Goal: Information Seeking & Learning: Learn about a topic

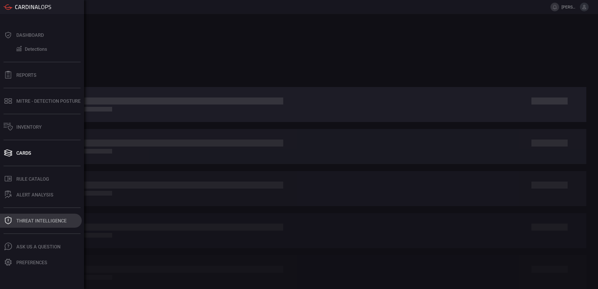
click at [26, 225] on button "Threat Intelligence" at bounding box center [41, 221] width 82 height 14
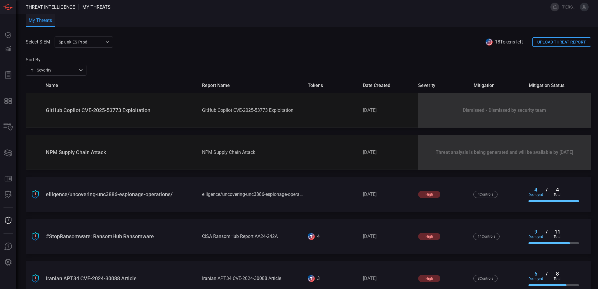
click at [189, 60] on div "Sort By Severity severity ​" at bounding box center [309, 66] width 566 height 19
click at [189, 58] on div "Sort By Severity severity ​" at bounding box center [309, 66] width 566 height 19
